Goal: Task Accomplishment & Management: Manage account settings

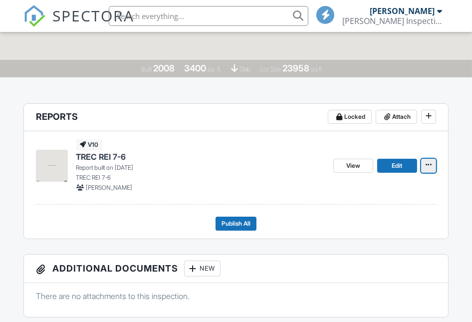
click at [429, 164] on icon at bounding box center [429, 164] width 6 height 7
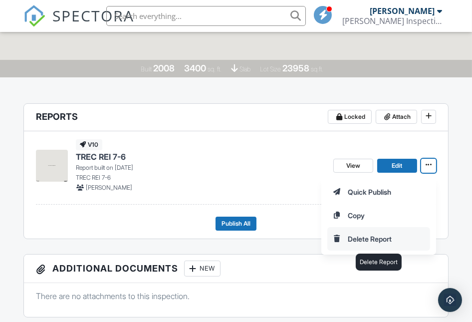
click at [356, 239] on input "Delete Report" at bounding box center [379, 239] width 102 height 22
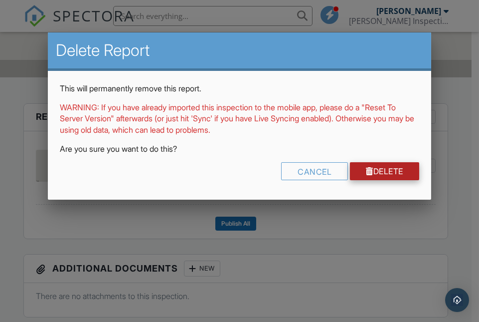
click at [367, 167] on div at bounding box center [369, 171] width 7 height 8
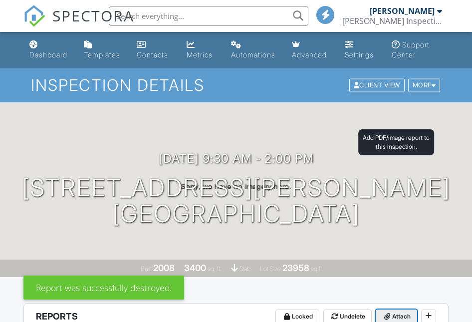
click at [390, 313] on icon at bounding box center [387, 316] width 6 height 7
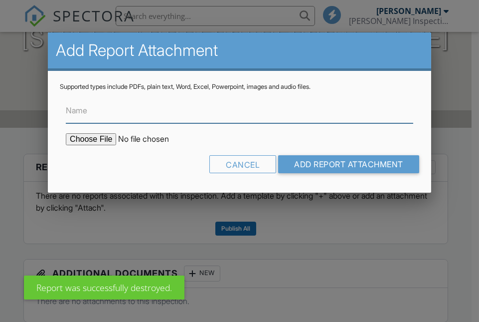
drag, startPoint x: 198, startPoint y: 118, endPoint x: 192, endPoint y: 119, distance: 5.5
click at [198, 118] on input "Name" at bounding box center [240, 111] width 348 height 24
type input "Inspection Report"
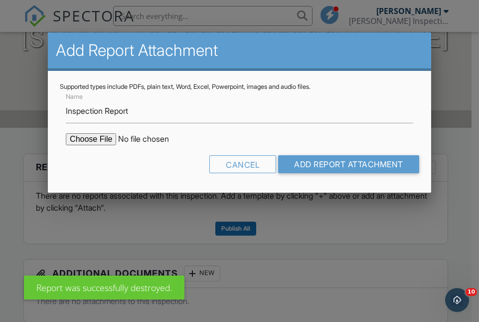
click at [99, 141] on input "file" at bounding box center [151, 139] width 170 height 12
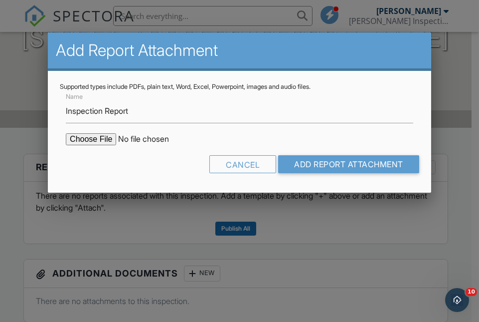
type input "C:\fakepath\106 Deep Woods.pdf"
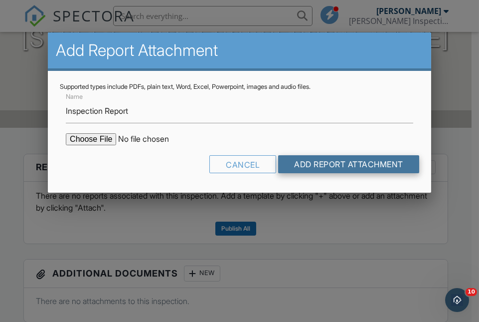
click at [369, 163] on input "Add Report Attachment" at bounding box center [348, 164] width 141 height 18
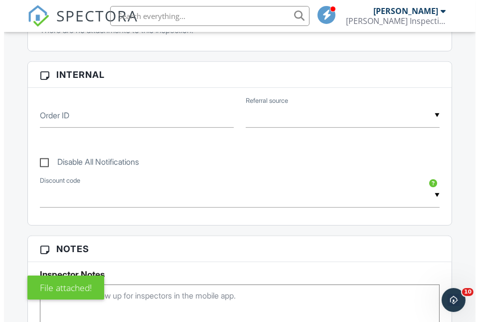
scroll to position [149, 0]
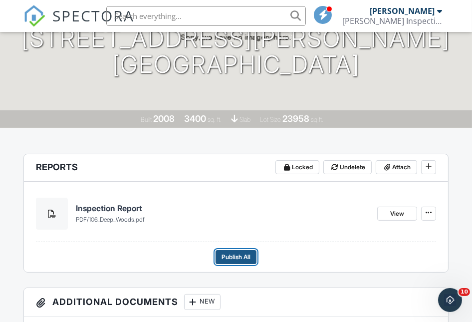
click at [228, 255] on span "Publish All" at bounding box center [236, 257] width 29 height 10
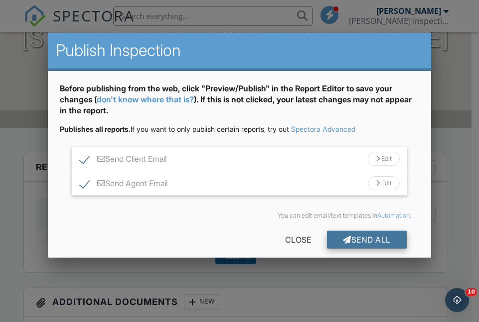
click at [363, 235] on div "Send All" at bounding box center [367, 239] width 80 height 18
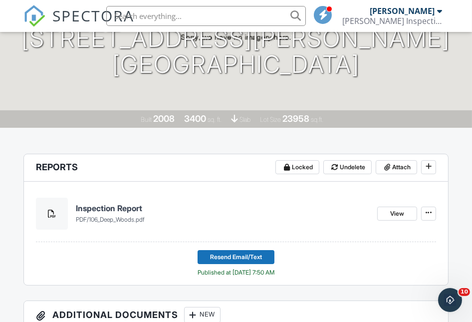
click at [35, 17] on img at bounding box center [34, 16] width 22 height 22
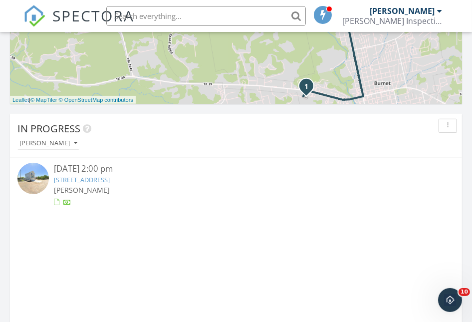
scroll to position [748, 0]
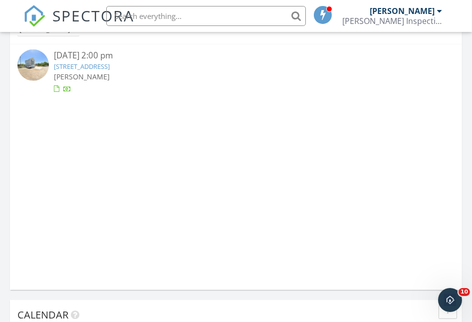
click at [98, 65] on link "[STREET_ADDRESS]" at bounding box center [82, 66] width 56 height 9
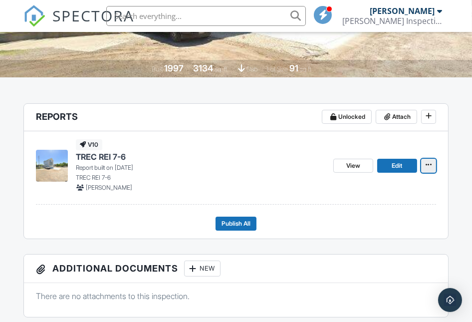
click at [427, 166] on icon at bounding box center [429, 164] width 6 height 7
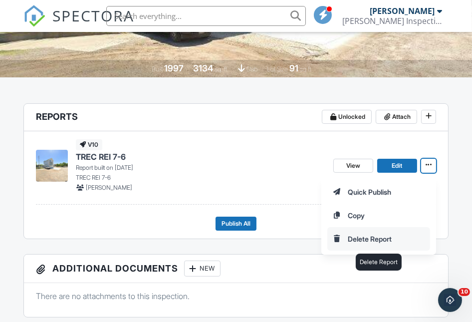
click at [361, 235] on input "Delete Report" at bounding box center [379, 239] width 102 height 22
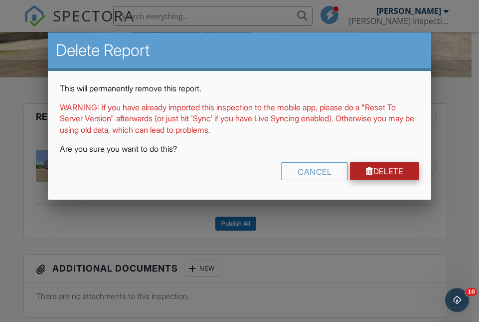
click at [375, 173] on link "Delete" at bounding box center [384, 171] width 69 height 18
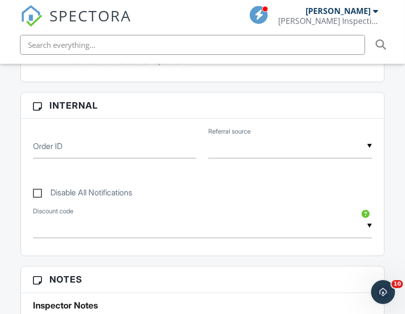
scroll to position [99, 0]
